Goal: Transaction & Acquisition: Subscribe to service/newsletter

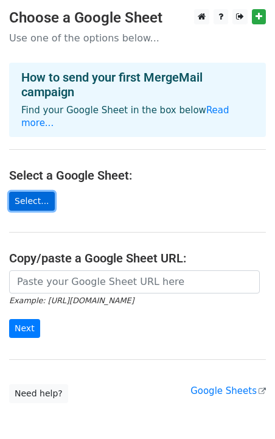
click at [18, 192] on link "Select..." at bounding box center [32, 201] width 46 height 19
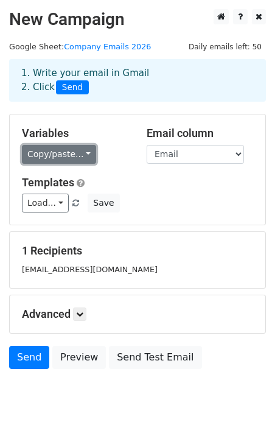
click at [86, 152] on link "Copy/paste..." at bounding box center [59, 154] width 74 height 19
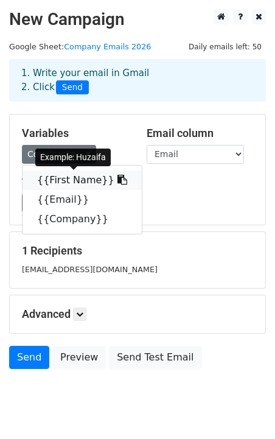
click at [117, 181] on icon at bounding box center [122, 180] width 10 height 10
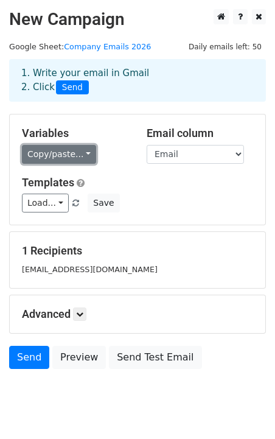
click at [65, 152] on link "Copy/paste..." at bounding box center [59, 154] width 74 height 19
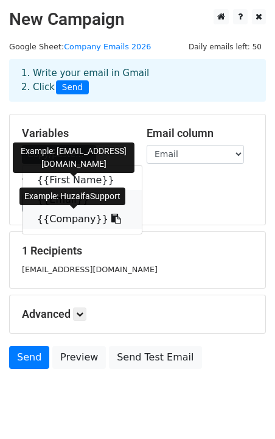
drag, startPoint x: 66, startPoint y: 208, endPoint x: 68, endPoint y: 220, distance: 11.6
click at [68, 220] on div "{{First Name}} {{Email}} {{Company}}" at bounding box center [82, 199] width 121 height 69
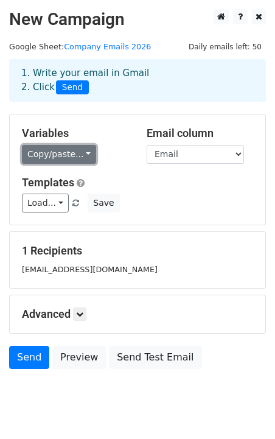
click at [47, 153] on link "Copy/paste..." at bounding box center [59, 154] width 74 height 19
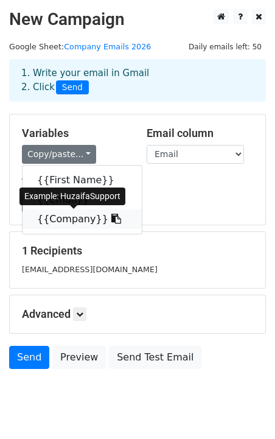
click at [62, 217] on link "{{Company}}" at bounding box center [82, 218] width 119 height 19
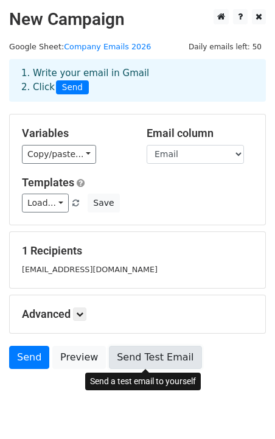
click at [140, 357] on link "Send Test Email" at bounding box center [155, 357] width 93 height 23
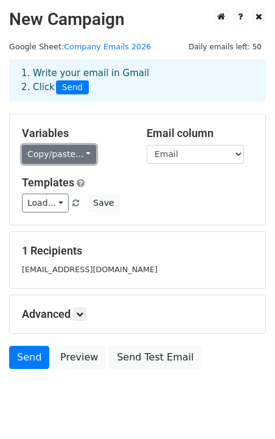
click at [55, 158] on link "Copy/paste..." at bounding box center [59, 154] width 74 height 19
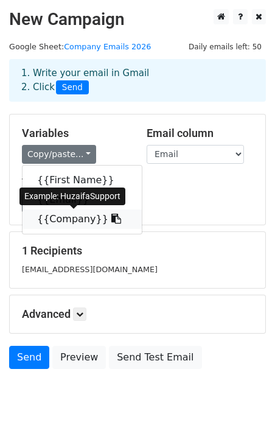
click at [66, 225] on link "{{Company}}" at bounding box center [82, 218] width 119 height 19
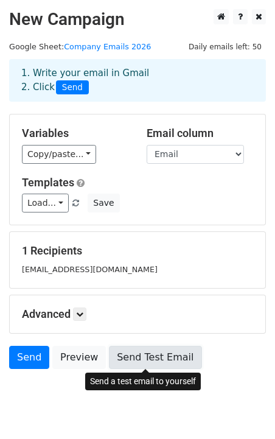
click at [150, 363] on link "Send Test Email" at bounding box center [155, 357] width 93 height 23
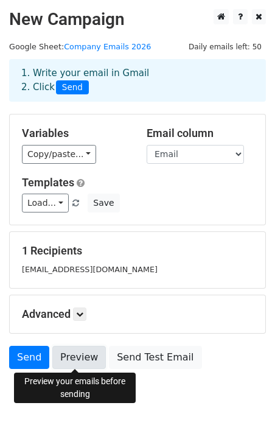
click at [62, 354] on link "Preview" at bounding box center [79, 357] width 54 height 23
click at [83, 360] on link "Preview" at bounding box center [79, 357] width 54 height 23
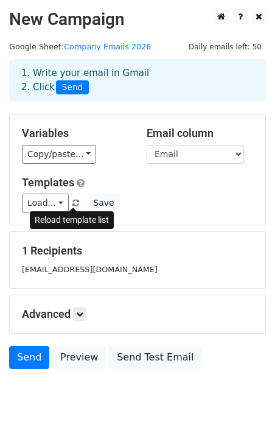
click at [74, 200] on span at bounding box center [75, 204] width 7 height 8
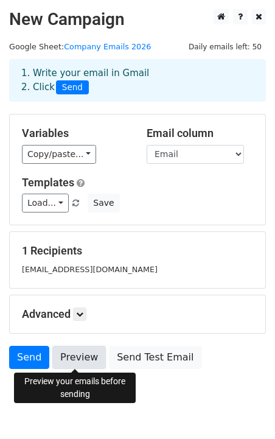
click at [83, 361] on link "Preview" at bounding box center [79, 357] width 54 height 23
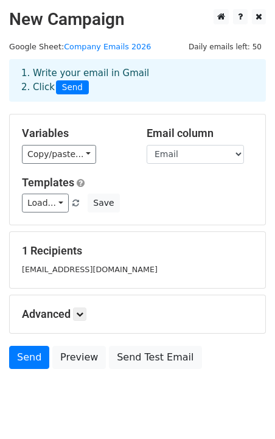
click at [105, 386] on body "New Campaign Daily emails left: 50 Google Sheet: Company Emails 2026 1. Write y…" at bounding box center [137, 216] width 275 height 415
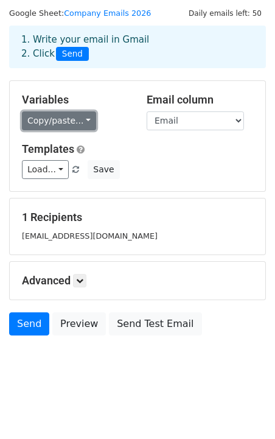
click at [54, 117] on link "Copy/paste..." at bounding box center [59, 120] width 74 height 19
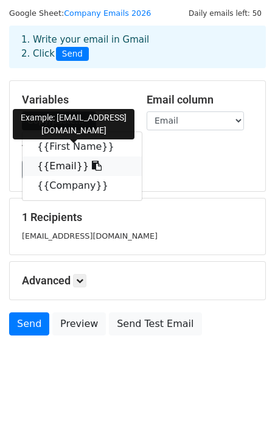
click at [69, 168] on link "{{Email}}" at bounding box center [82, 165] width 119 height 19
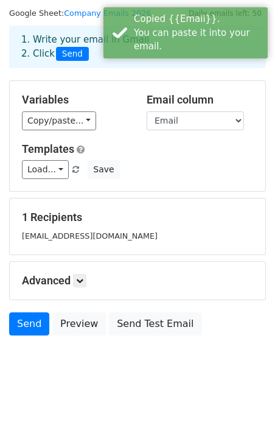
click at [168, 163] on div "Load... No templates saved Save" at bounding box center [138, 169] width 250 height 19
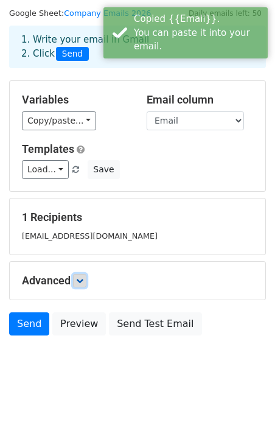
click at [86, 282] on link at bounding box center [79, 280] width 13 height 13
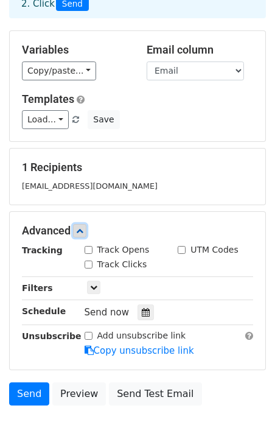
scroll to position [86, 0]
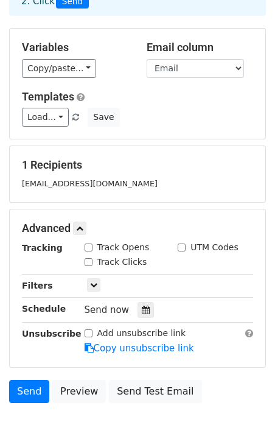
click at [90, 244] on input "Track Opens" at bounding box center [89, 247] width 8 height 8
checkbox input "true"
click at [88, 262] on input "Track Clicks" at bounding box center [89, 262] width 8 height 8
checkbox input "true"
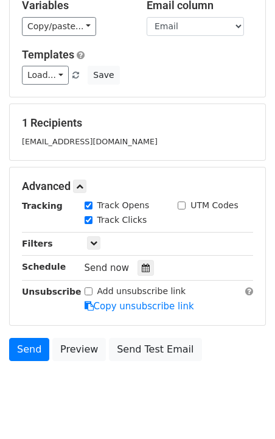
scroll to position [130, 0]
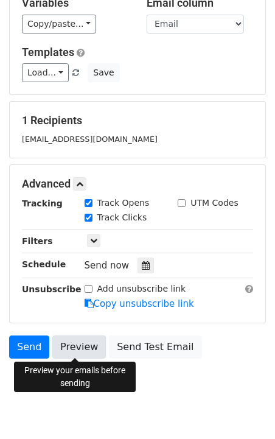
click at [71, 349] on link "Preview" at bounding box center [79, 346] width 54 height 23
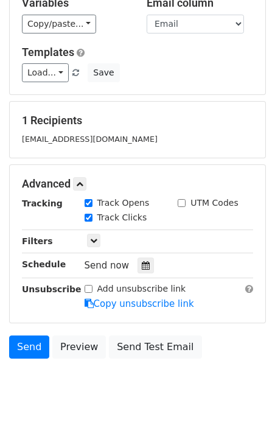
click at [82, 413] on html "New Campaign Daily emails left: 50 Google Sheet: Company Emails 2026 1. Write y…" at bounding box center [137, 166] width 275 height 592
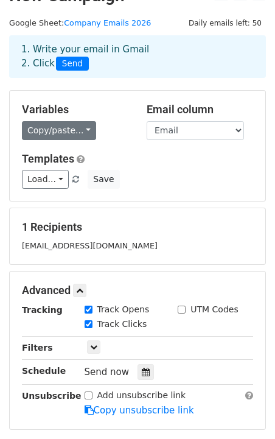
scroll to position [0, 0]
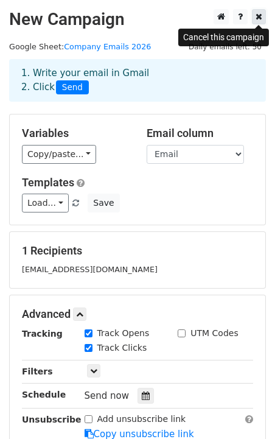
click at [260, 16] on icon at bounding box center [259, 16] width 7 height 9
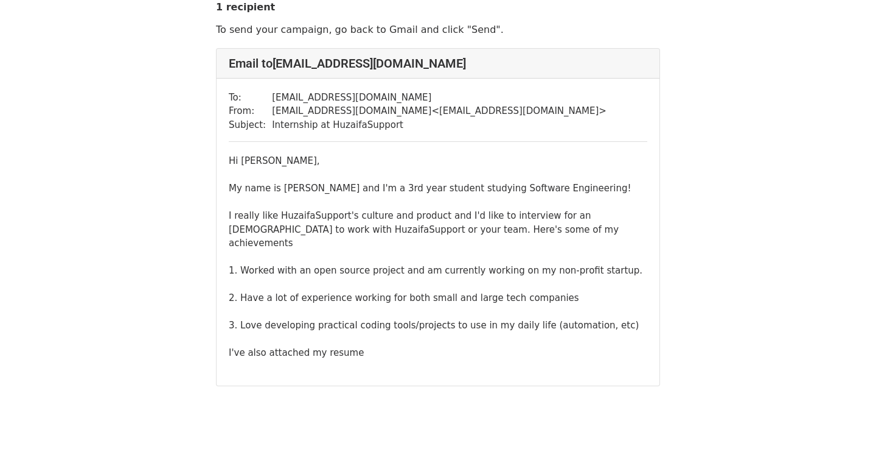
scroll to position [45, 0]
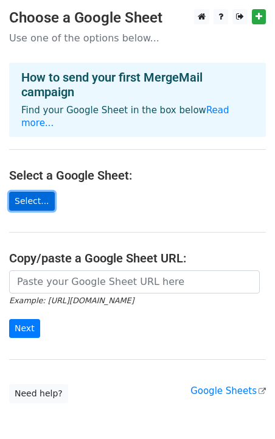
click at [31, 192] on link "Select..." at bounding box center [32, 201] width 46 height 19
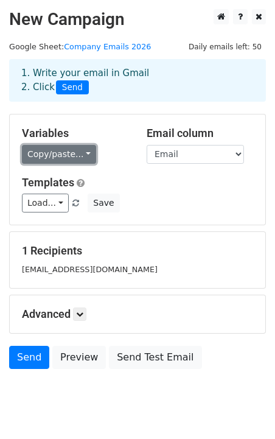
click at [71, 153] on link "Copy/paste..." at bounding box center [59, 154] width 74 height 19
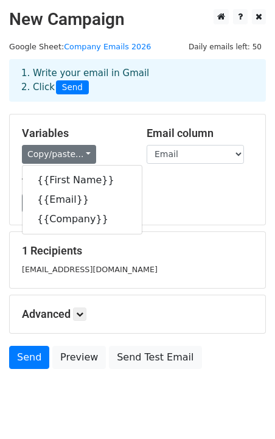
click at [146, 186] on h5 "Templates" at bounding box center [137, 182] width 231 height 13
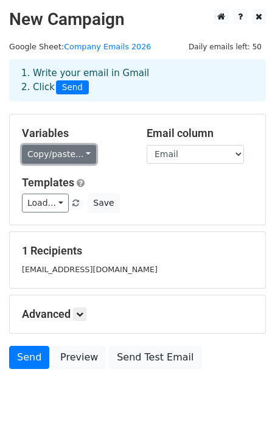
click at [38, 154] on link "Copy/paste..." at bounding box center [59, 154] width 74 height 19
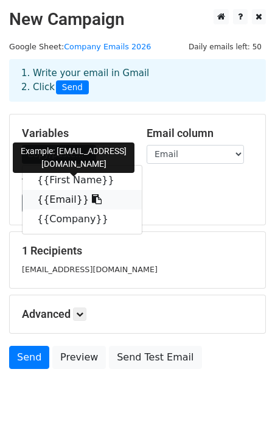
click at [60, 200] on link "{{Email}}" at bounding box center [82, 199] width 119 height 19
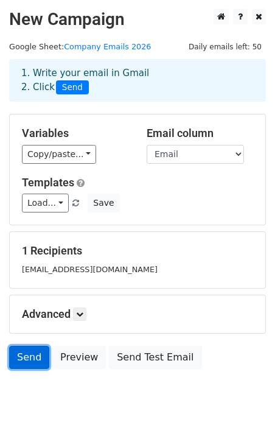
click at [32, 357] on link "Send" at bounding box center [29, 357] width 40 height 23
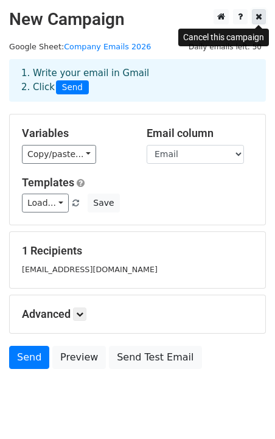
click at [261, 17] on icon at bounding box center [259, 16] width 7 height 9
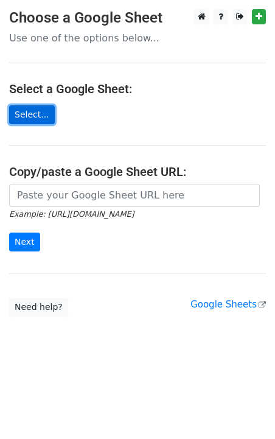
click at [30, 114] on link "Select..." at bounding box center [32, 114] width 46 height 19
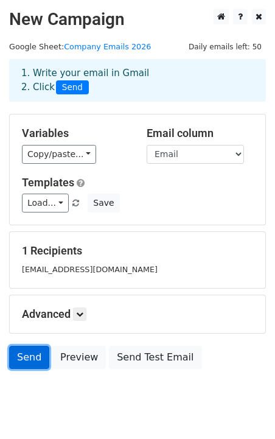
click at [32, 364] on link "Send" at bounding box center [29, 357] width 40 height 23
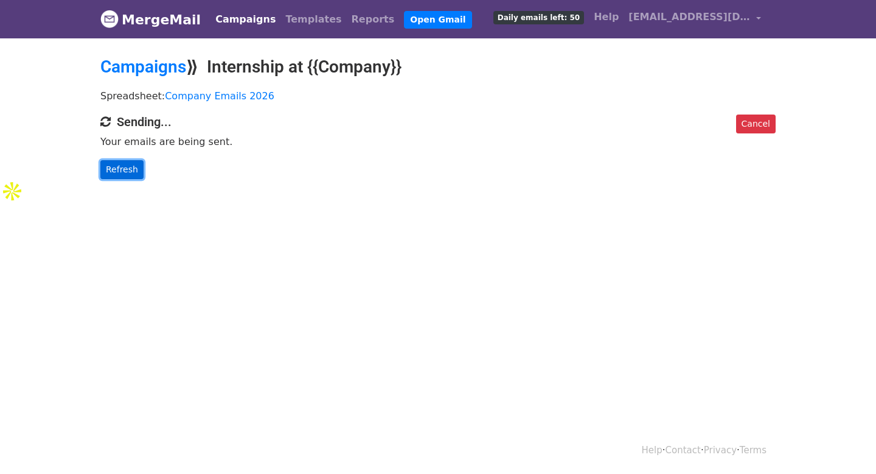
click at [119, 177] on link "Refresh" at bounding box center [121, 169] width 43 height 19
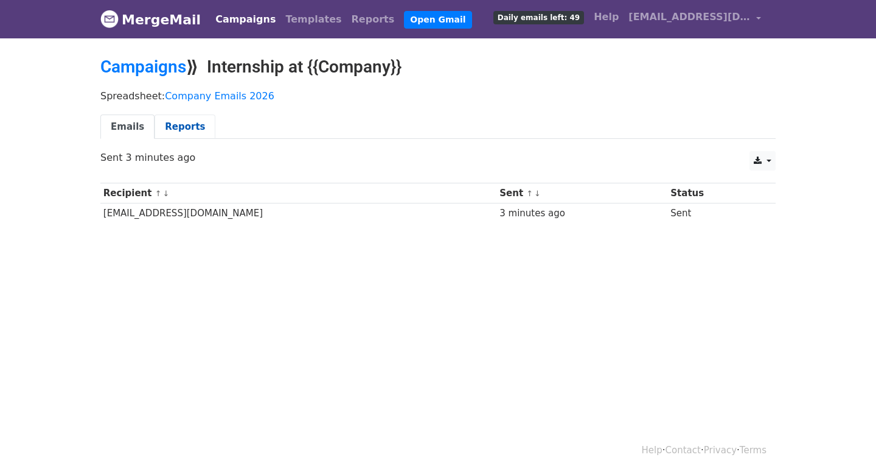
click at [167, 126] on link "Reports" at bounding box center [185, 126] width 61 height 25
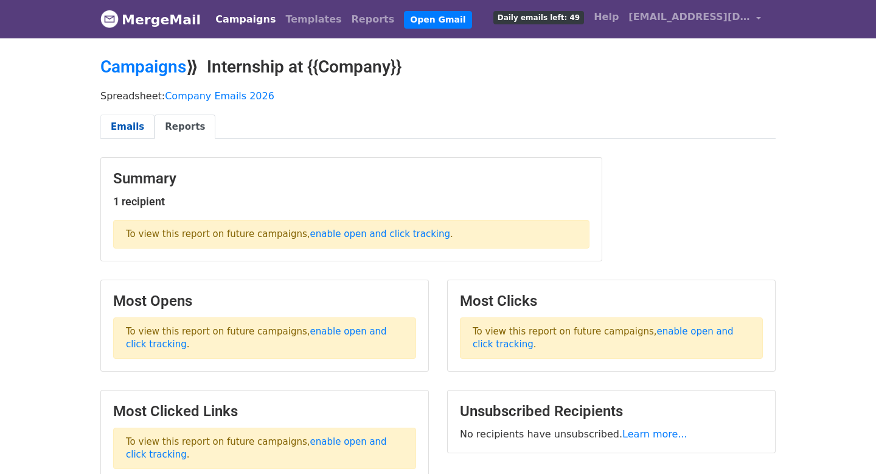
click at [121, 125] on link "Emails" at bounding box center [127, 126] width 54 height 25
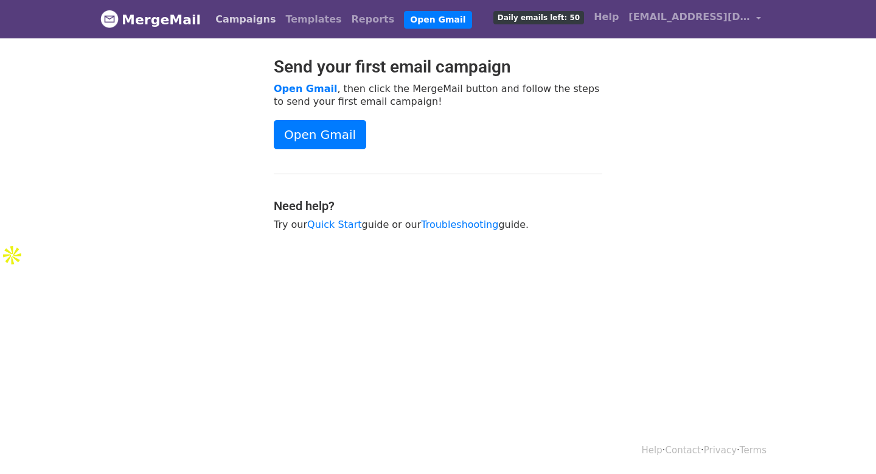
click at [240, 18] on link "Campaigns" at bounding box center [246, 19] width 70 height 24
click at [172, 20] on link "MergeMail" at bounding box center [150, 20] width 100 height 26
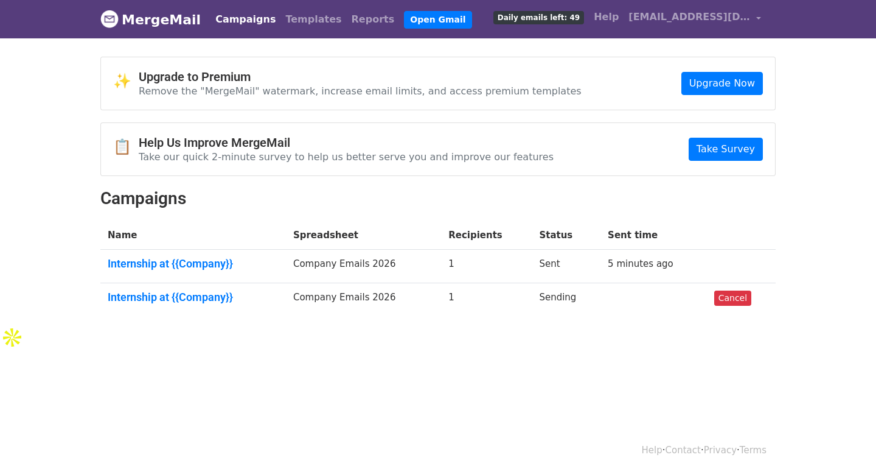
click at [709, 70] on div "✨ Upgrade to Premium Remove the "MergeMail" watermark, increase email limits, a…" at bounding box center [438, 83] width 674 height 52
click at [710, 79] on link "Upgrade Now" at bounding box center [723, 83] width 82 height 23
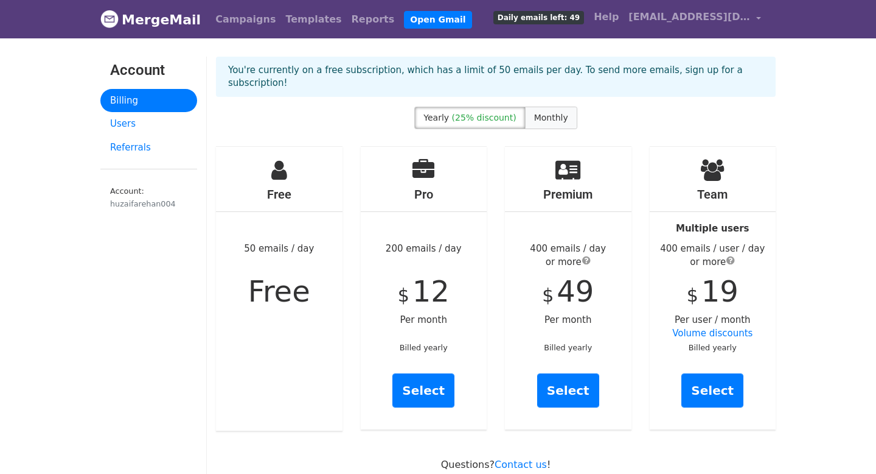
click at [542, 113] on span "Monthly" at bounding box center [551, 118] width 34 height 10
click at [416, 380] on link "Select" at bounding box center [424, 390] width 62 height 34
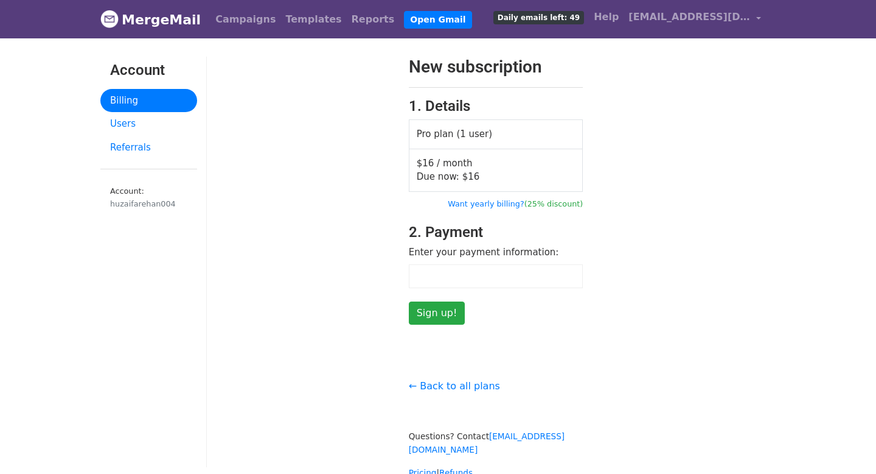
click at [455, 269] on div at bounding box center [496, 276] width 175 height 24
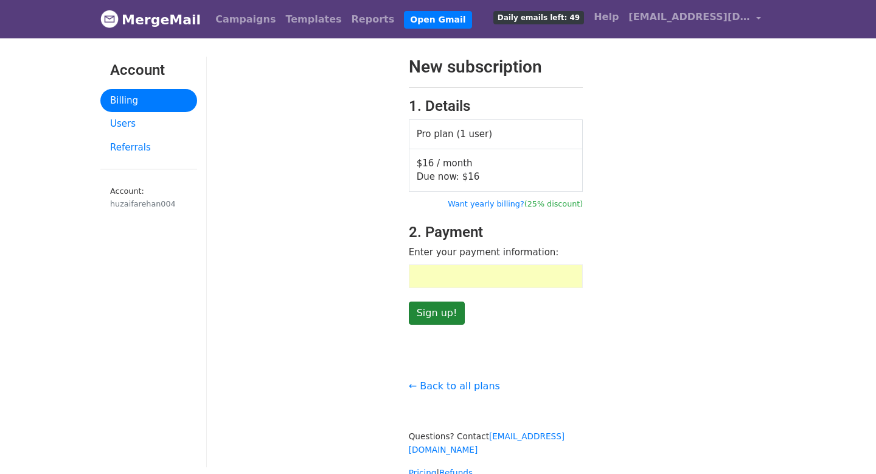
scroll to position [70, 0]
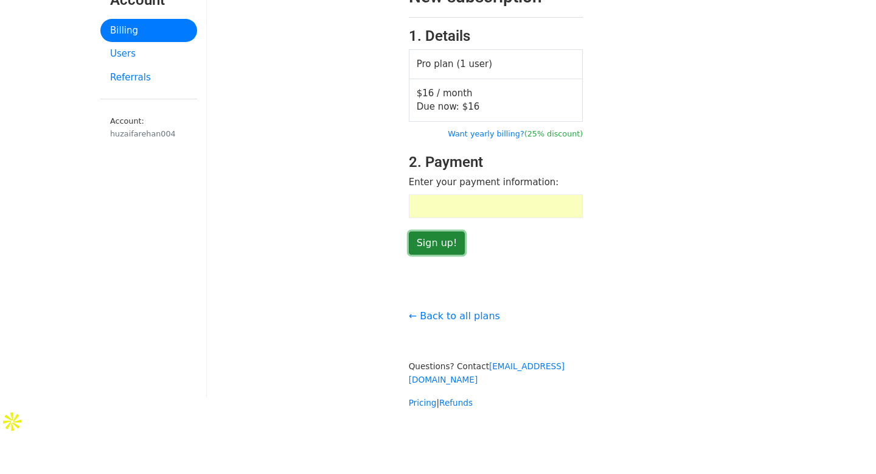
click at [438, 245] on input "Sign up!" at bounding box center [437, 242] width 57 height 23
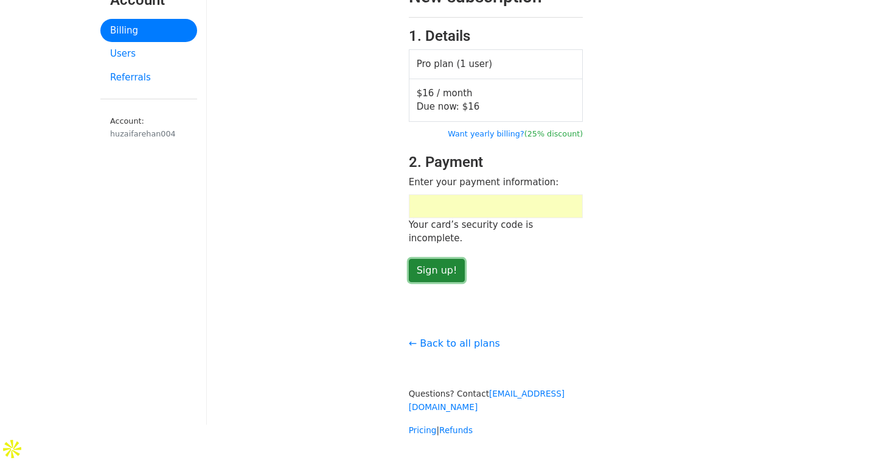
click at [436, 261] on input "Sign up!" at bounding box center [437, 270] width 57 height 23
click at [445, 259] on input "Sign up!" at bounding box center [437, 270] width 57 height 23
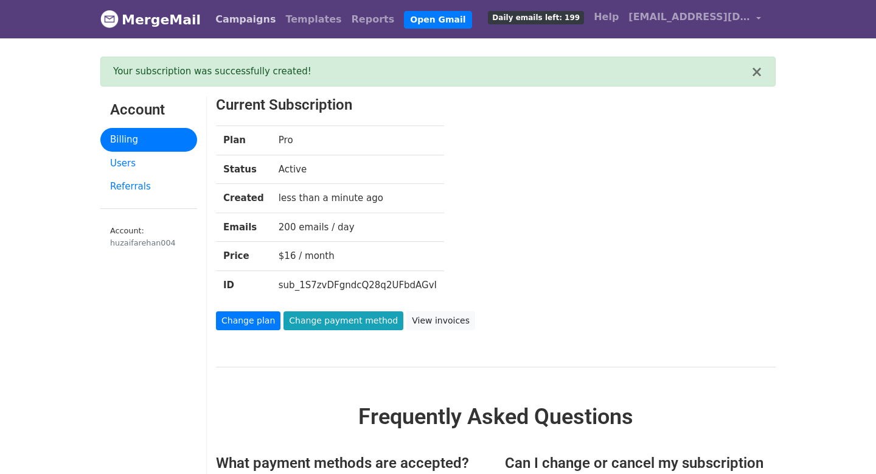
click at [235, 15] on link "Campaigns" at bounding box center [246, 19] width 70 height 24
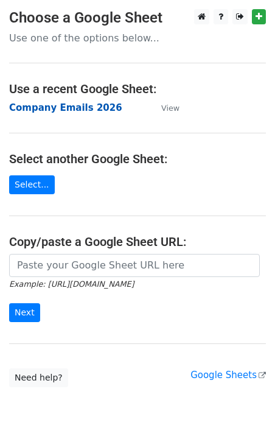
click at [58, 113] on strong "Company Emails 2026" at bounding box center [65, 107] width 113 height 11
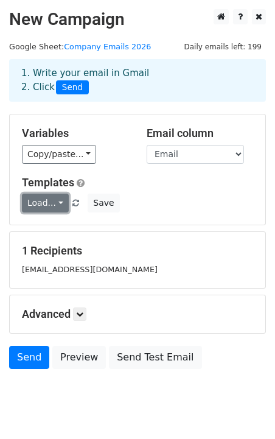
click at [61, 208] on link "Load..." at bounding box center [45, 203] width 47 height 19
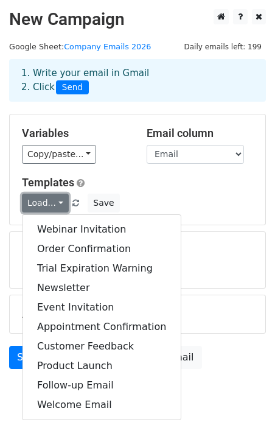
click at [56, 207] on link "Load..." at bounding box center [45, 203] width 47 height 19
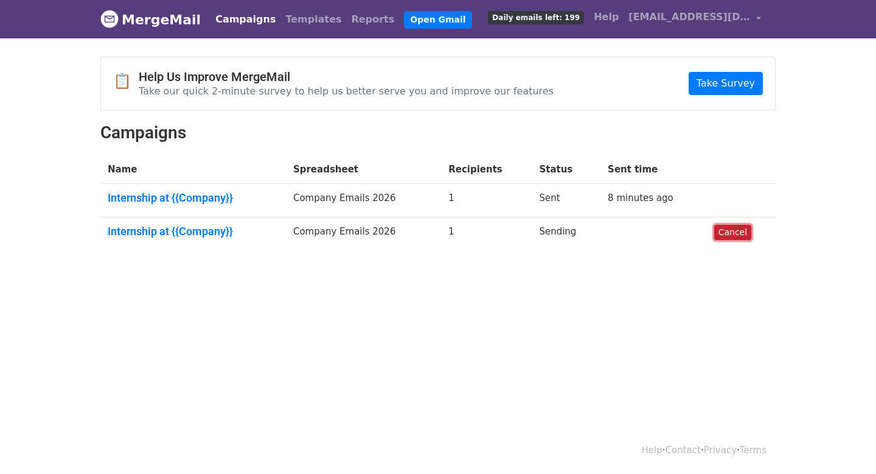
click at [738, 236] on link "Cancel" at bounding box center [733, 232] width 37 height 15
